Goal: Information Seeking & Learning: Understand process/instructions

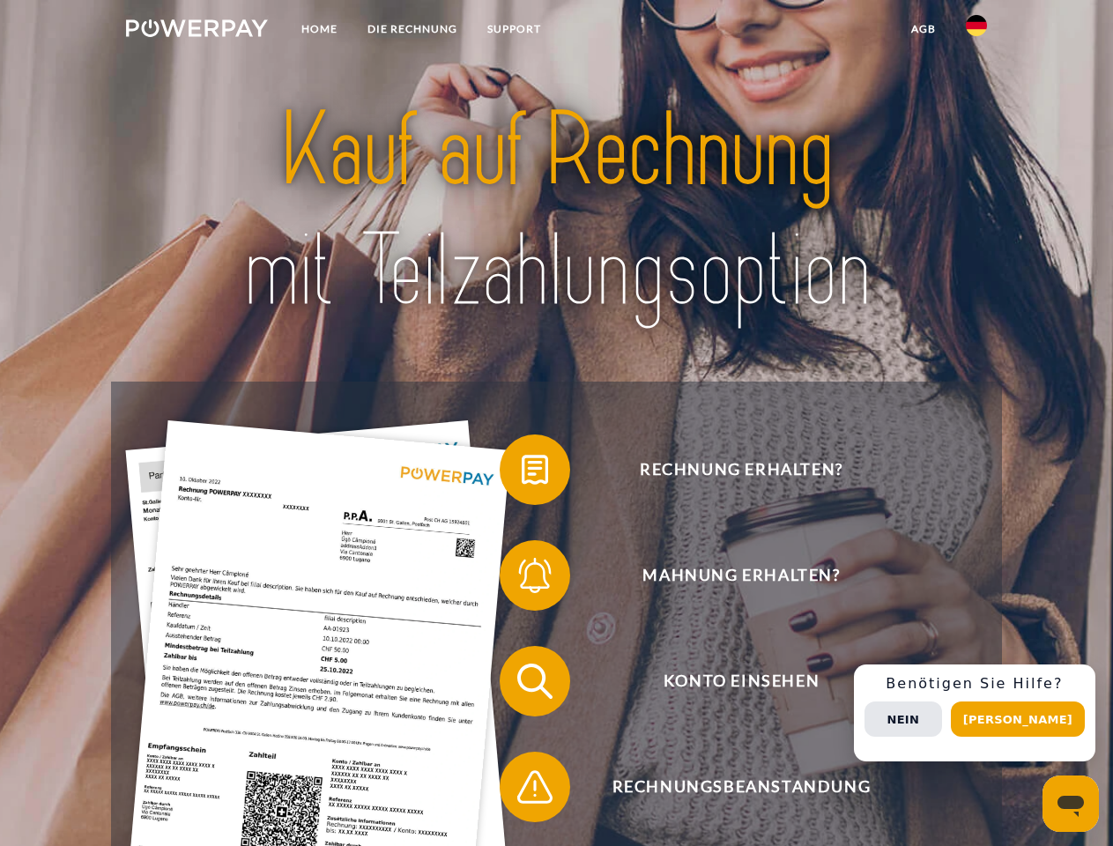
click at [197, 31] on img at bounding box center [197, 28] width 142 height 18
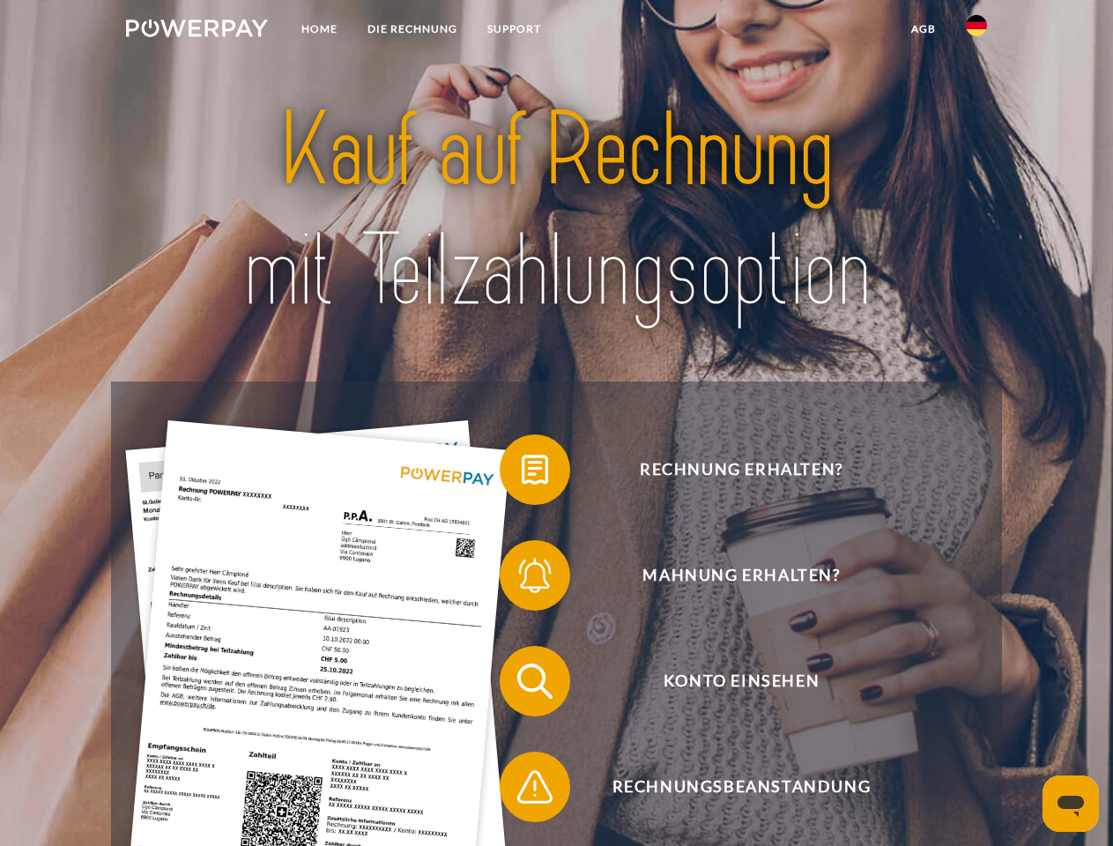
click at [977, 31] on img at bounding box center [976, 25] width 21 height 21
click at [923, 29] on link "agb" at bounding box center [923, 29] width 55 height 32
click at [522, 473] on span at bounding box center [508, 470] width 88 height 88
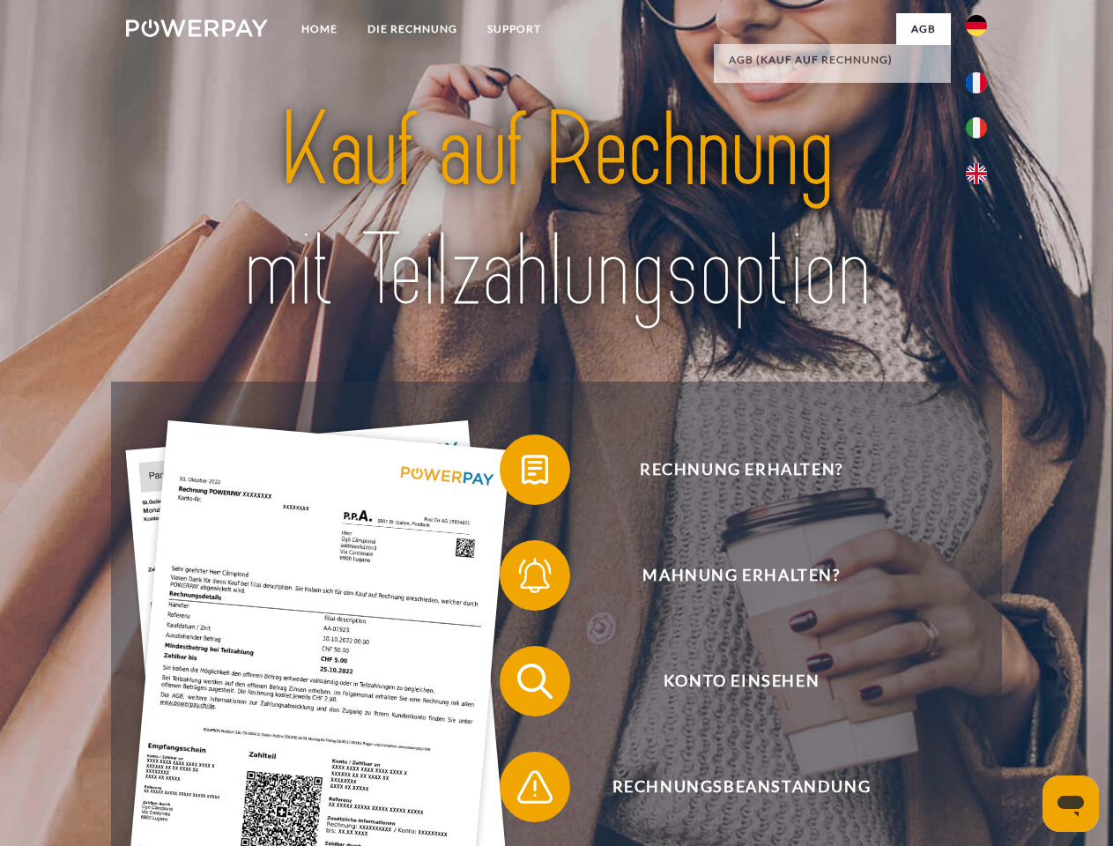
click at [522, 579] on span at bounding box center [508, 575] width 88 height 88
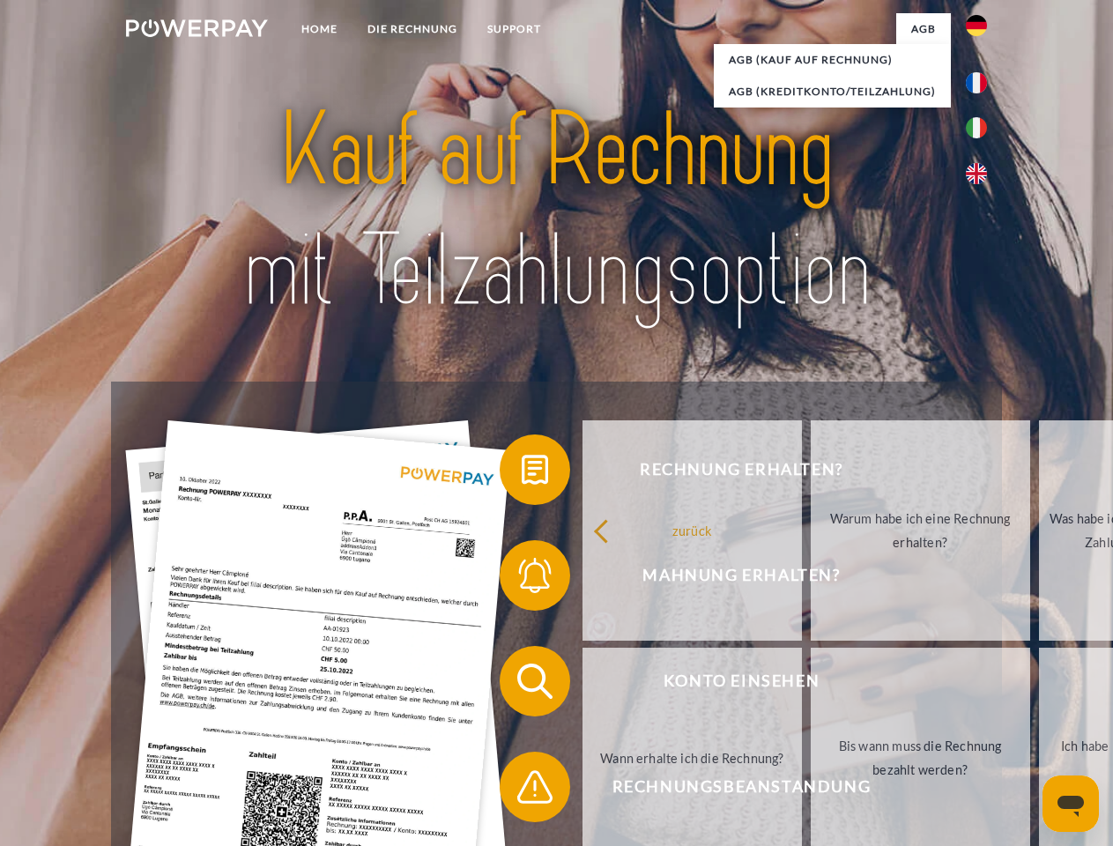
click at [811, 685] on link "Bis wann muss die Rechnung bezahlt werden?" at bounding box center [920, 758] width 219 height 220
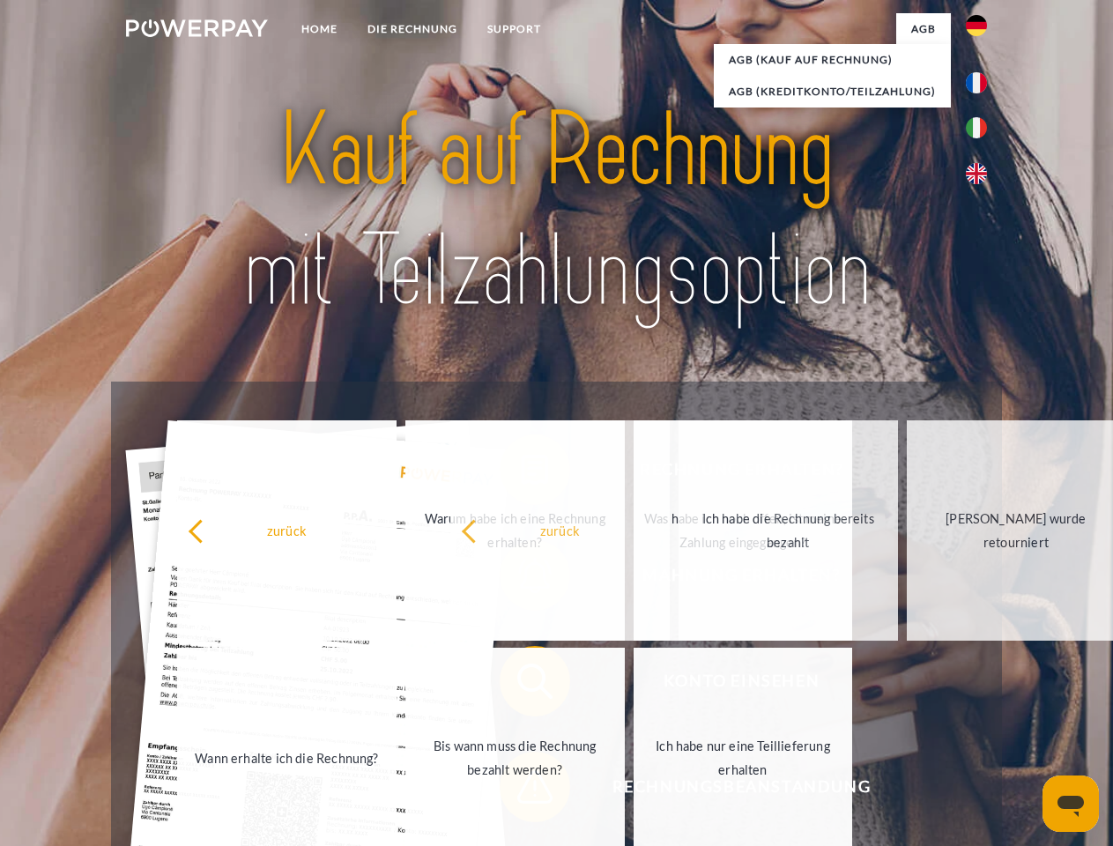
click at [522, 791] on span at bounding box center [508, 787] width 88 height 88
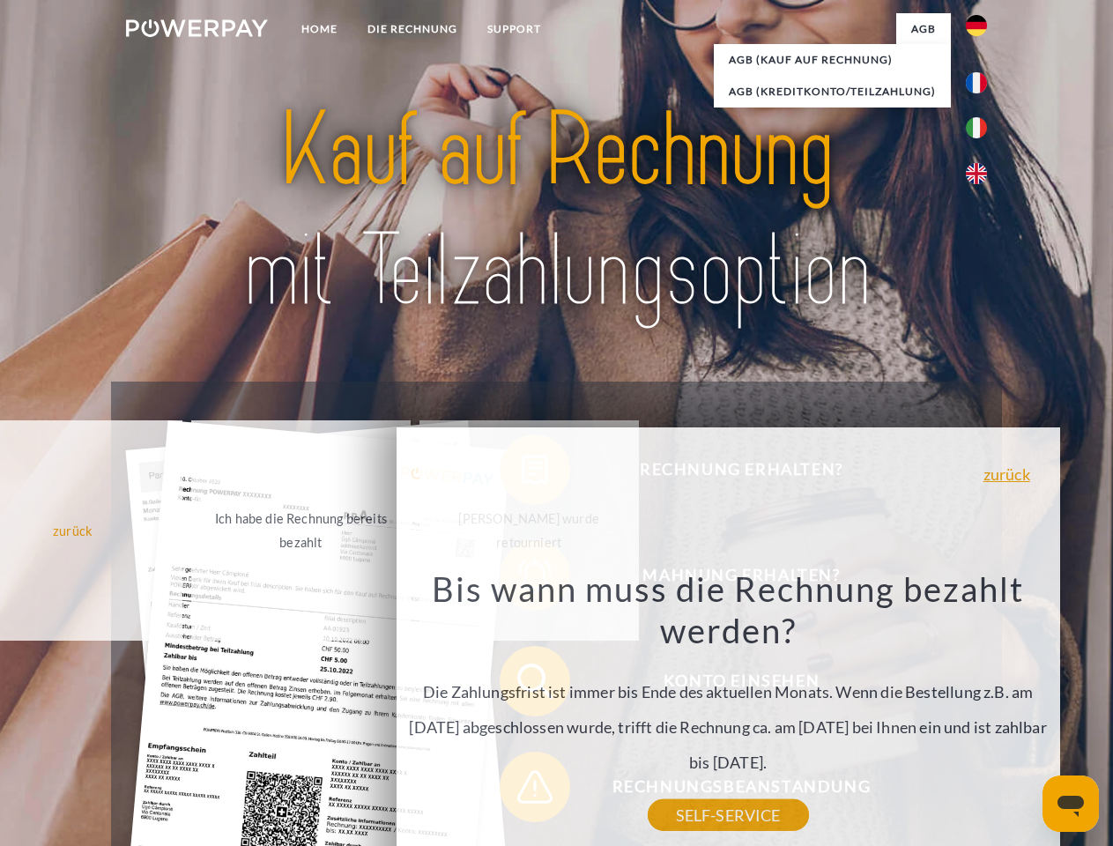
click at [981, 713] on div "Rechnung erhalten? Mahnung erhalten? Konto einsehen" at bounding box center [556, 734] width 890 height 705
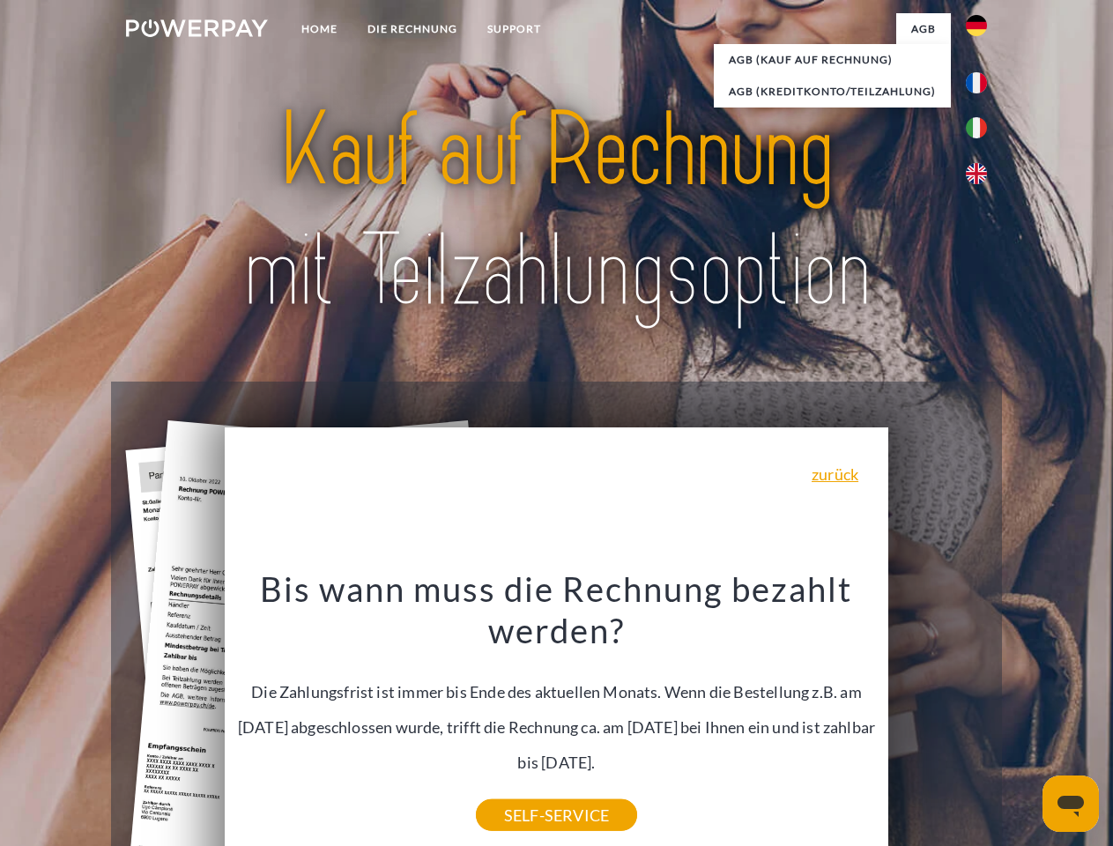
click at [938, 717] on span "Konto einsehen" at bounding box center [741, 681] width 432 height 71
click at [1024, 719] on header "Home DIE RECHNUNG SUPPORT" at bounding box center [556, 608] width 1113 height 1217
